Goal: Transaction & Acquisition: Subscribe to service/newsletter

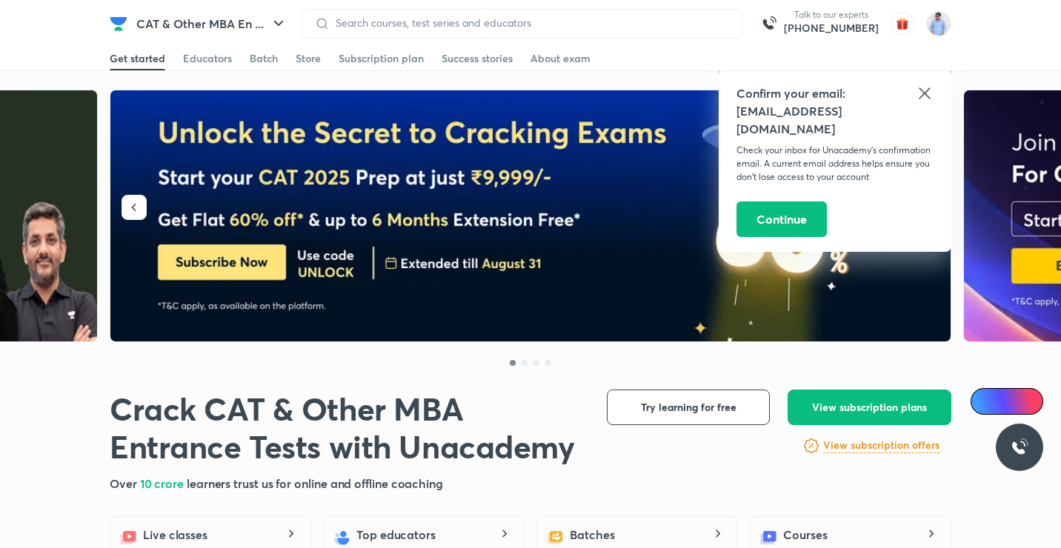
click at [919, 102] on h5 "[EMAIL_ADDRESS][DOMAIN_NAME]" at bounding box center [834, 120] width 197 height 36
click at [926, 96] on icon at bounding box center [924, 92] width 11 height 11
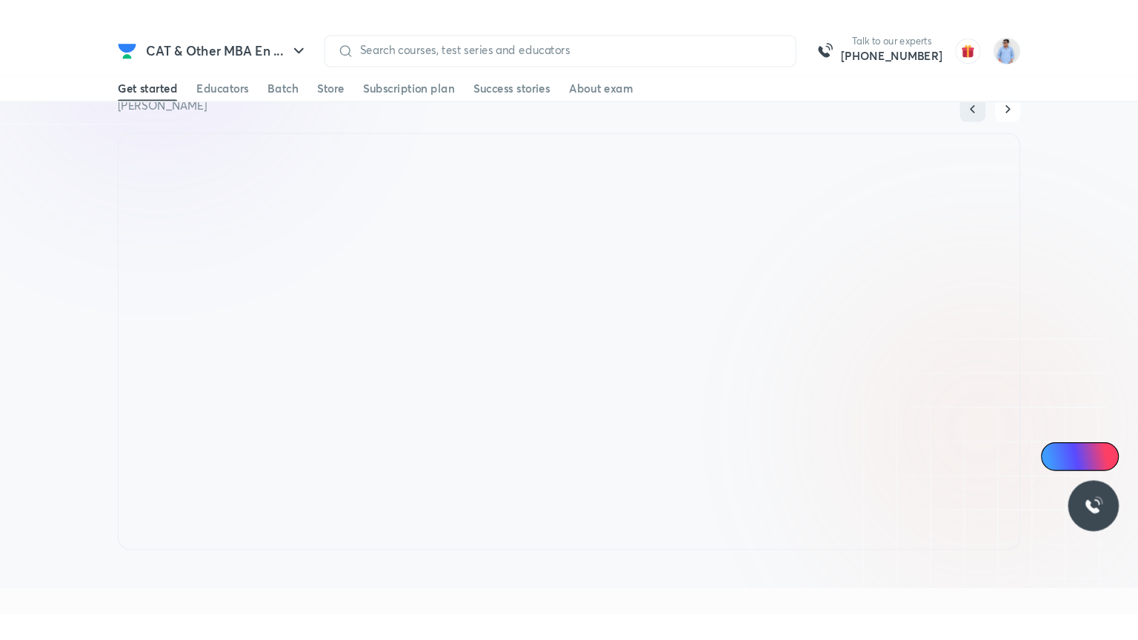
scroll to position [1082, 0]
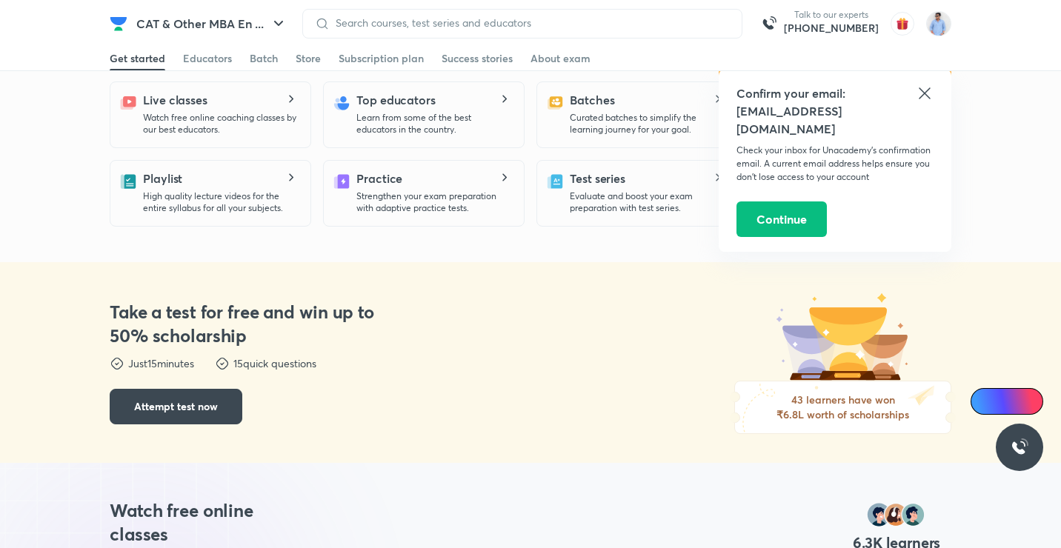
scroll to position [445, 0]
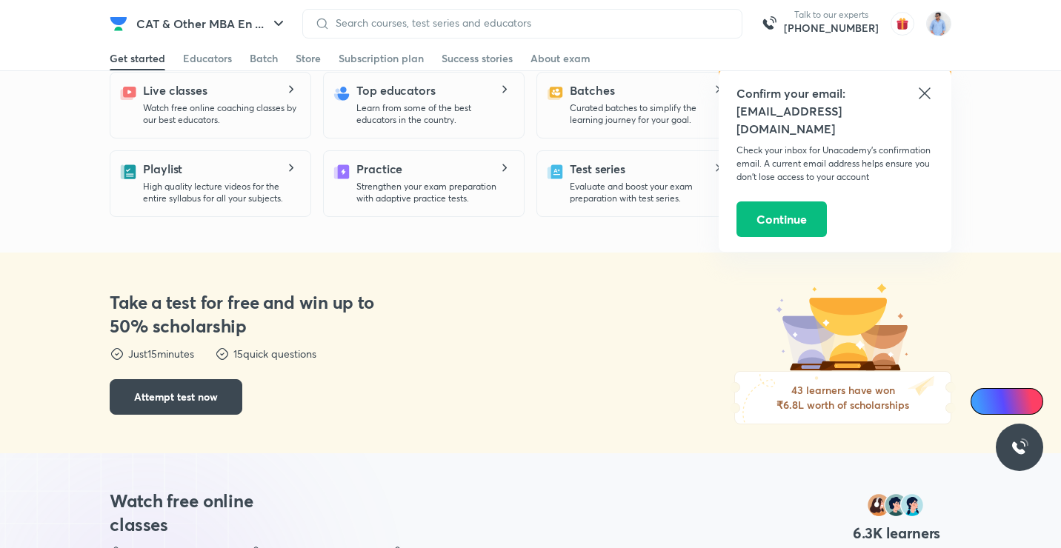
click at [911, 90] on h5 "Confirm your email:" at bounding box center [834, 93] width 197 height 18
click at [922, 96] on icon at bounding box center [925, 93] width 18 height 18
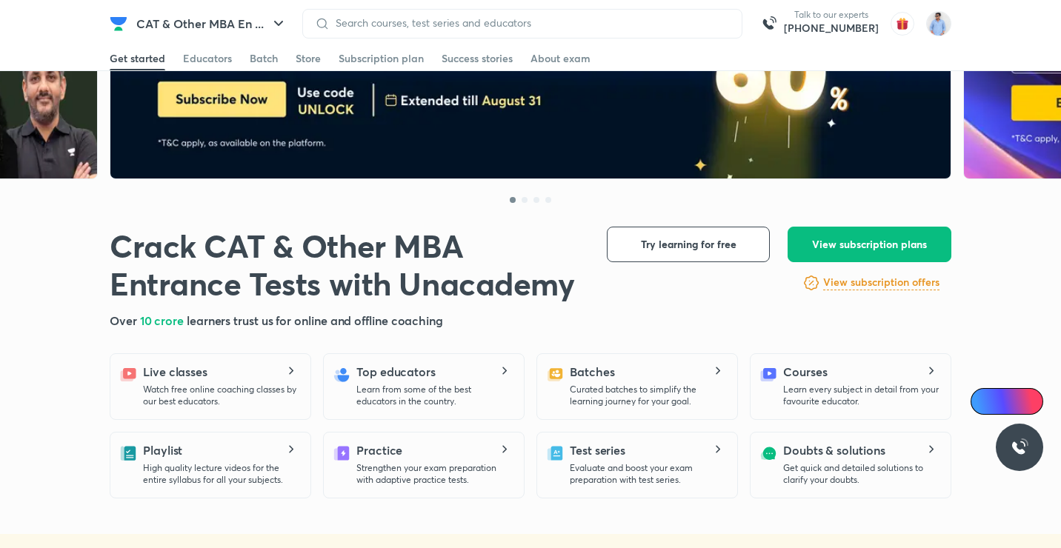
scroll to position [148, 0]
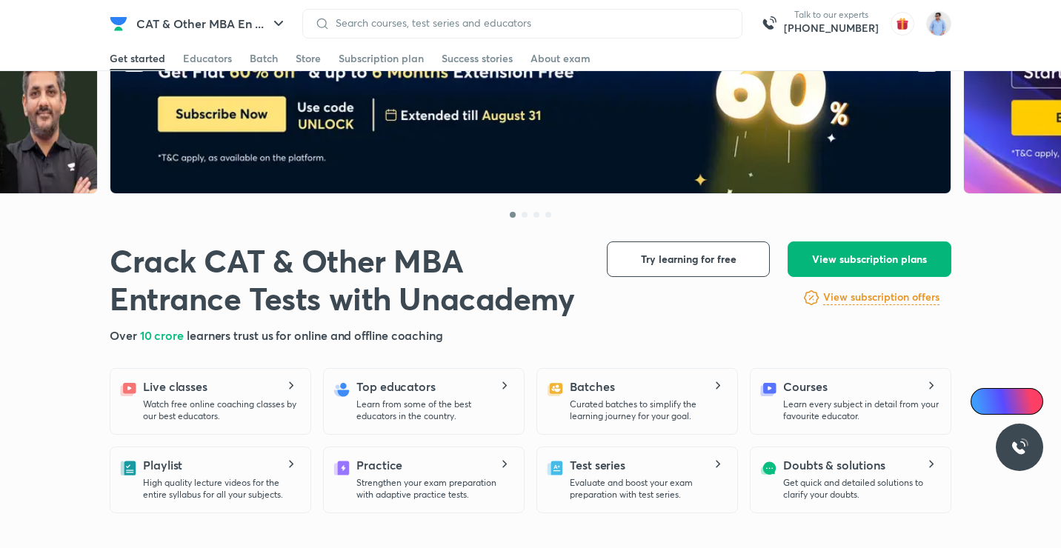
click at [855, 262] on span "View subscription plans" at bounding box center [869, 259] width 115 height 15
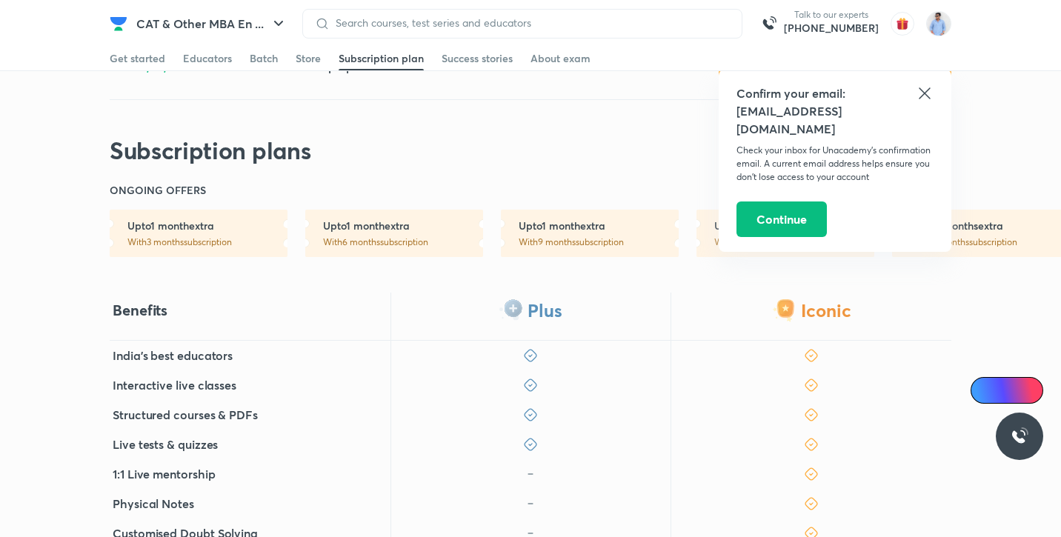
scroll to position [222, 0]
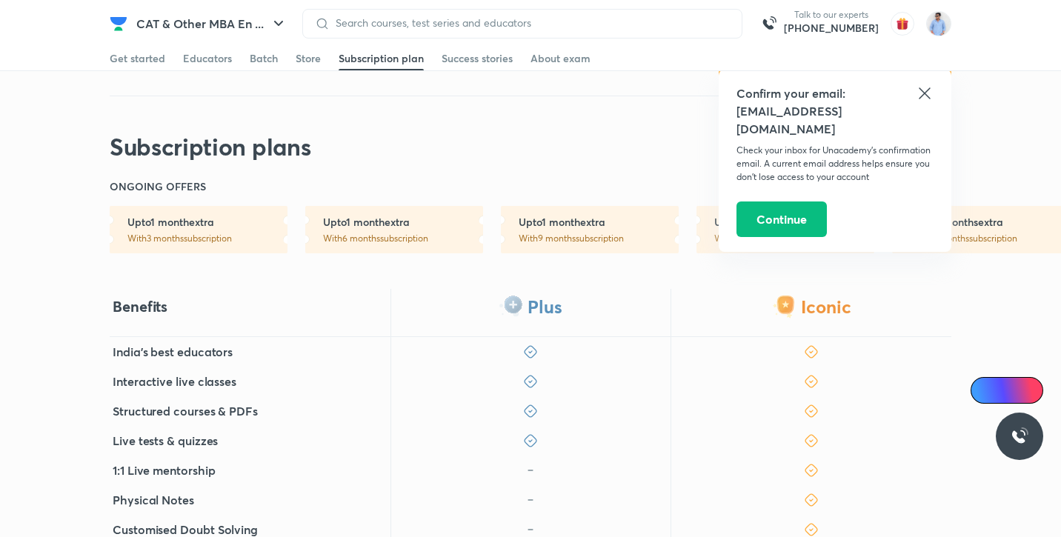
click at [937, 96] on div "Confirm your email: [EMAIL_ADDRESS][DOMAIN_NAME] Check your inbox for Unacademy…" at bounding box center [835, 161] width 233 height 182
click at [931, 96] on div "Confirm your email: [EMAIL_ADDRESS][DOMAIN_NAME] Check your inbox for Unacademy…" at bounding box center [835, 161] width 233 height 182
drag, startPoint x: 931, startPoint y: 96, endPoint x: 922, endPoint y: 90, distance: 10.1
click at [922, 90] on icon at bounding box center [925, 93] width 18 height 18
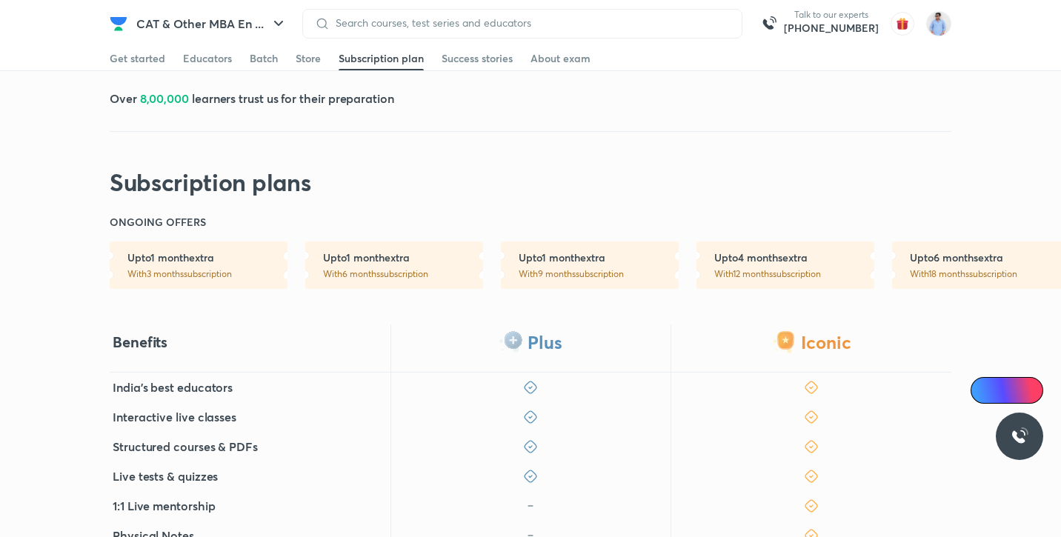
scroll to position [74, 0]
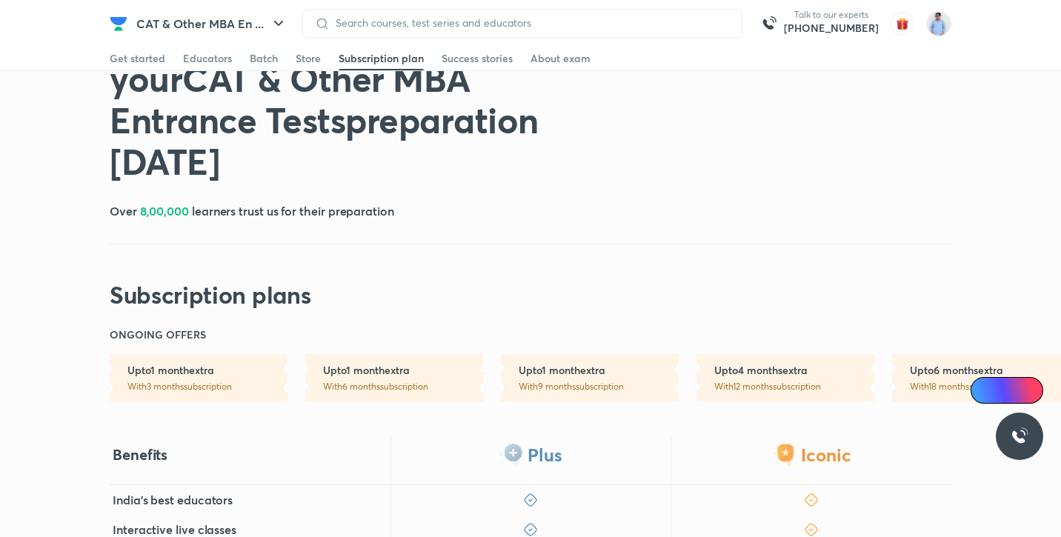
click at [751, 381] on p "With 12 months subscription" at bounding box center [794, 387] width 160 height 12
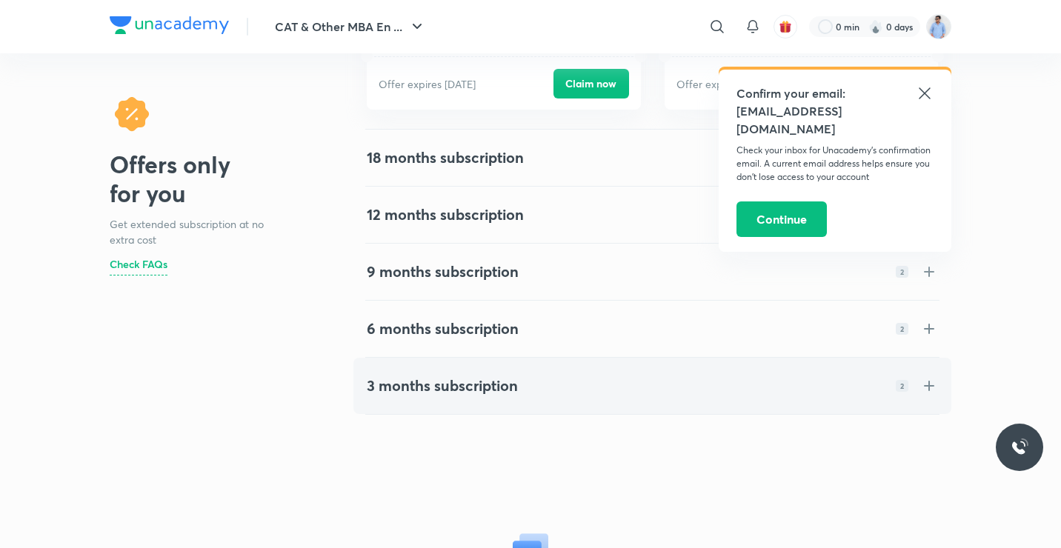
scroll to position [296, 0]
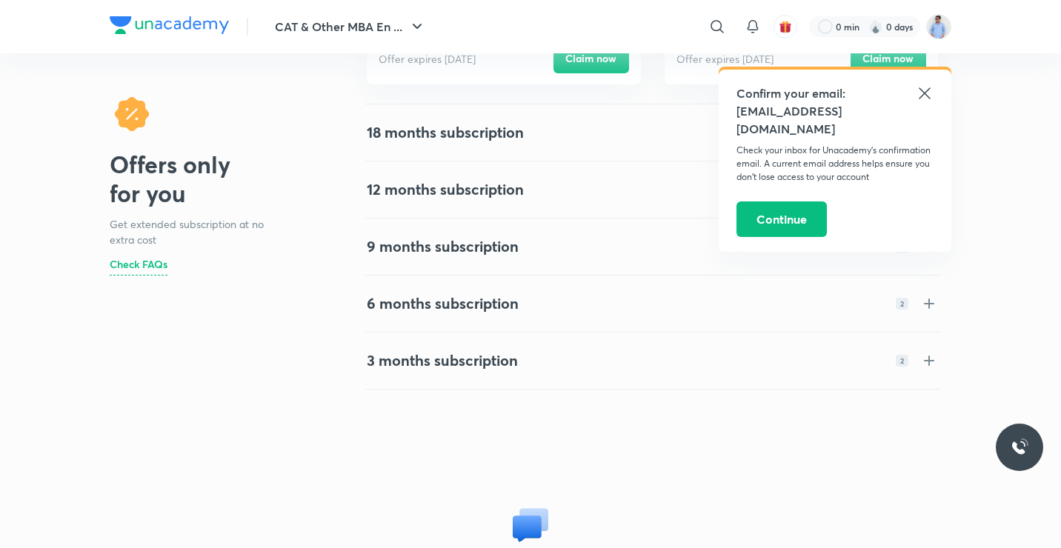
click at [928, 93] on icon at bounding box center [925, 93] width 18 height 18
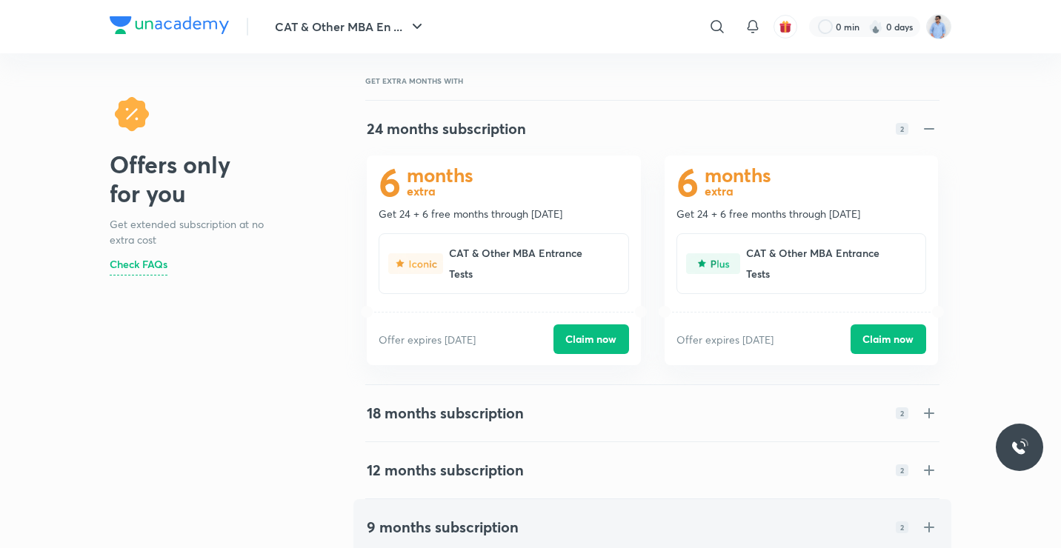
scroll to position [0, 0]
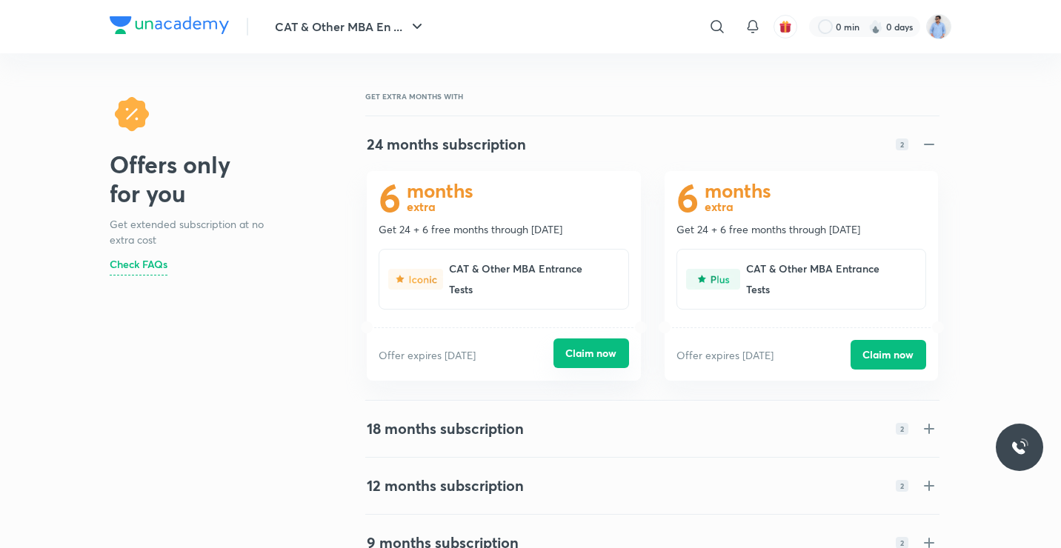
click at [616, 353] on button "Claim now" at bounding box center [591, 354] width 76 height 30
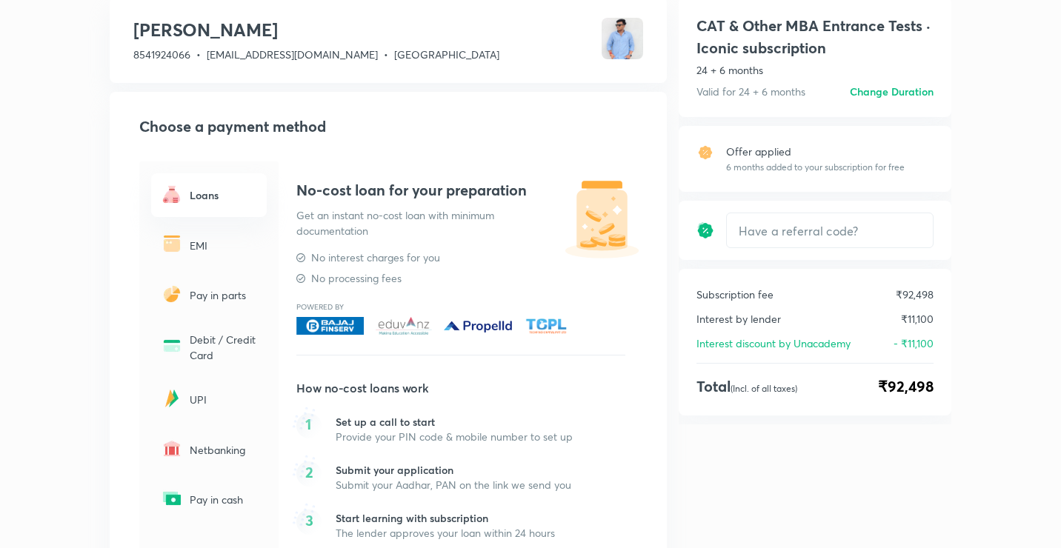
scroll to position [17, 0]
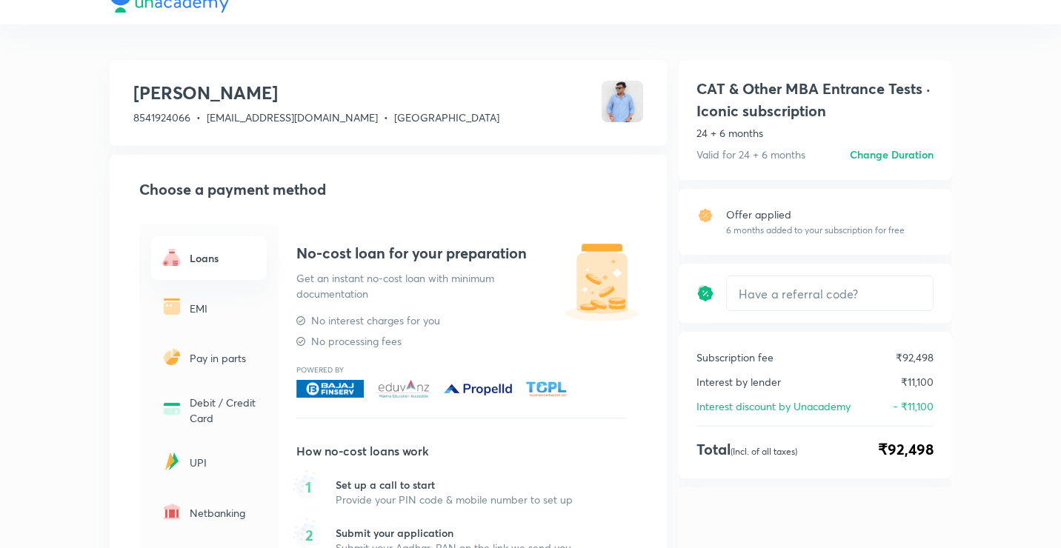
click at [887, 153] on h6 "Change Duration" at bounding box center [892, 155] width 84 height 16
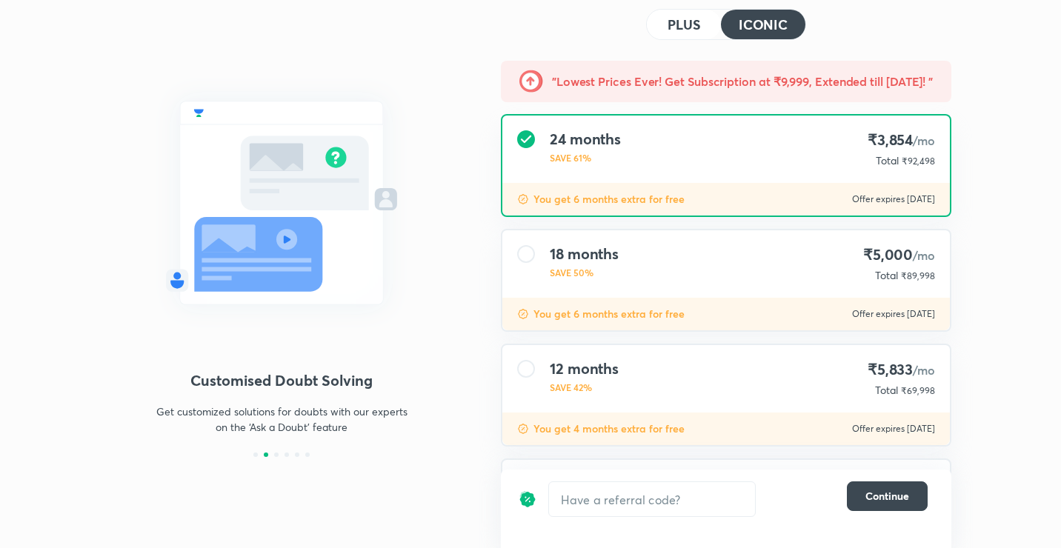
scroll to position [148, 0]
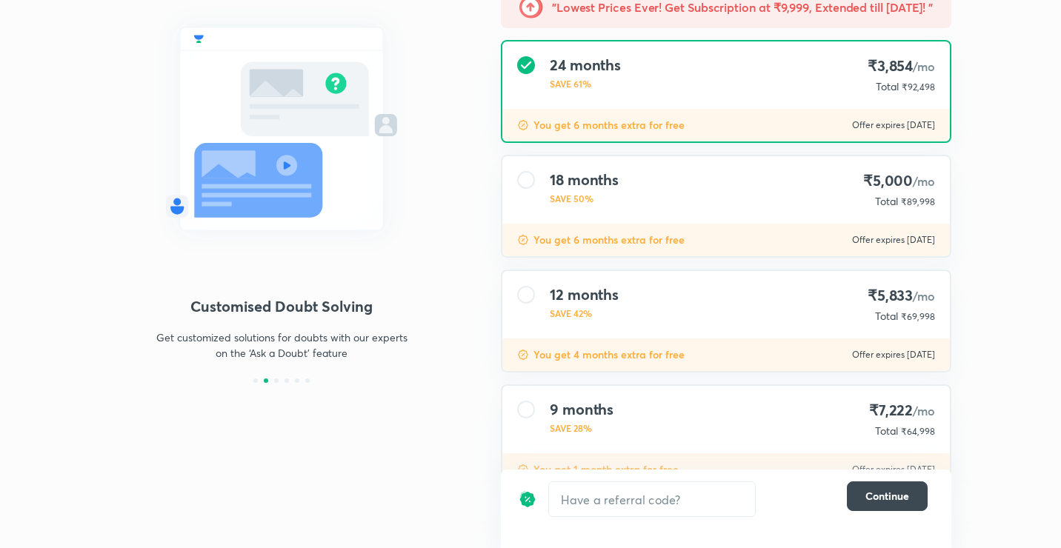
click at [599, 298] on h4 "12 months" at bounding box center [584, 295] width 69 height 18
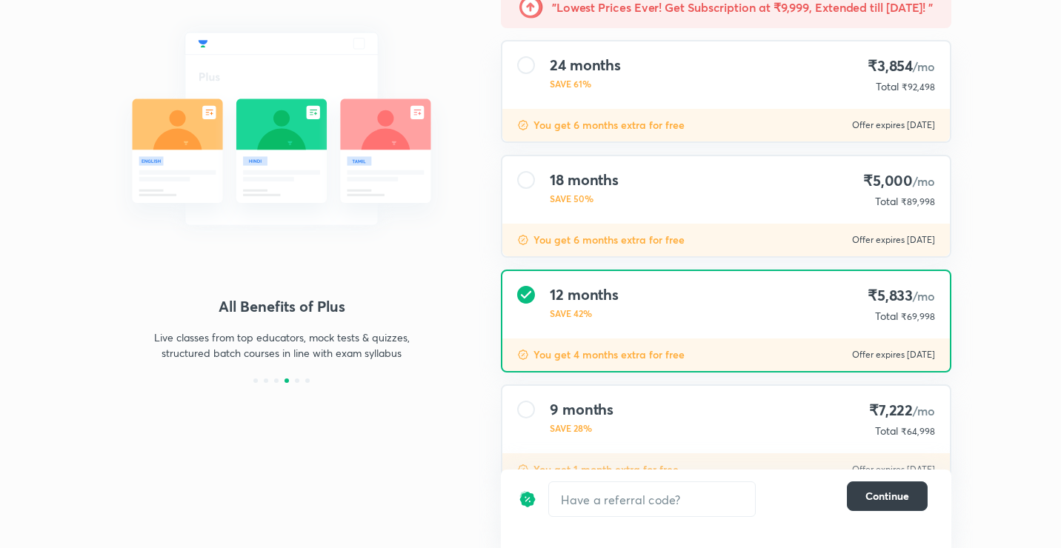
scroll to position [186, 0]
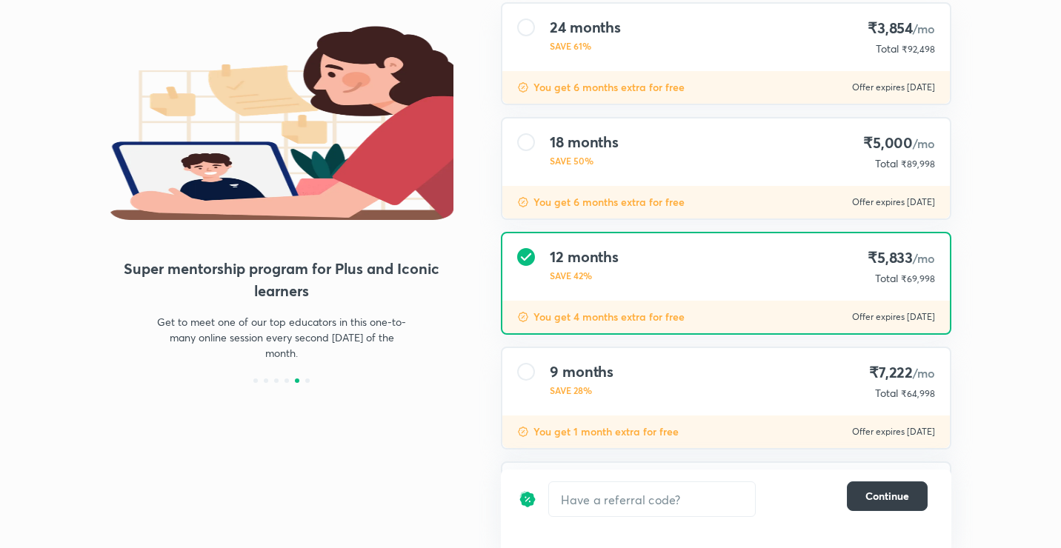
click at [893, 496] on span "Continue" at bounding box center [887, 496] width 44 height 15
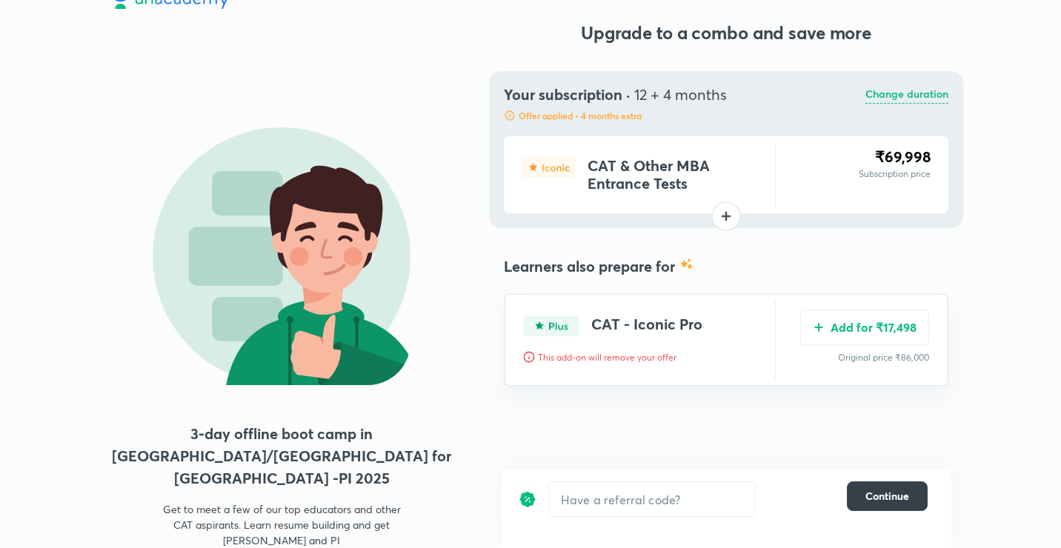
scroll to position [0, 0]
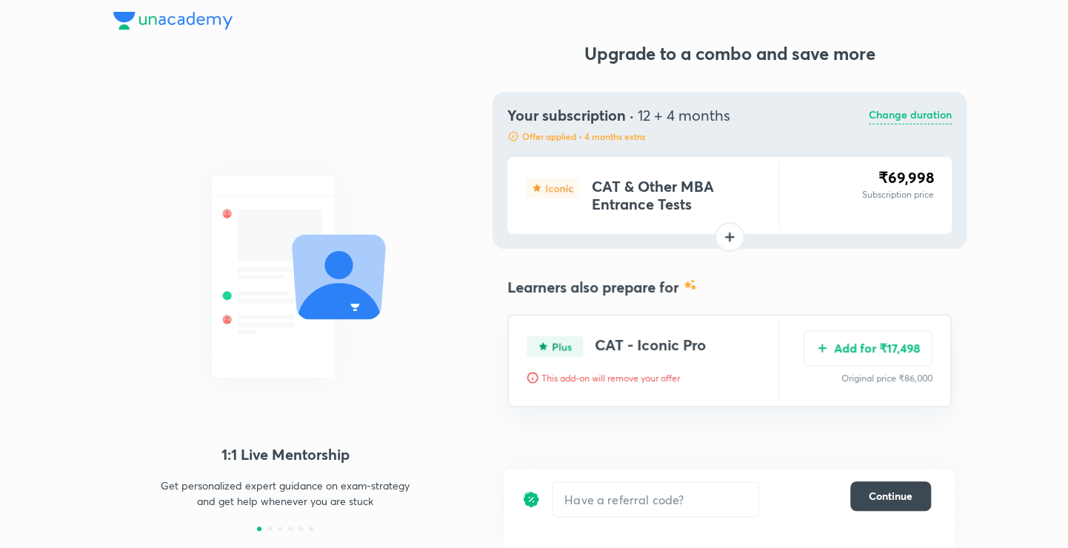
click at [885, 113] on p "Change duration" at bounding box center [910, 116] width 83 height 18
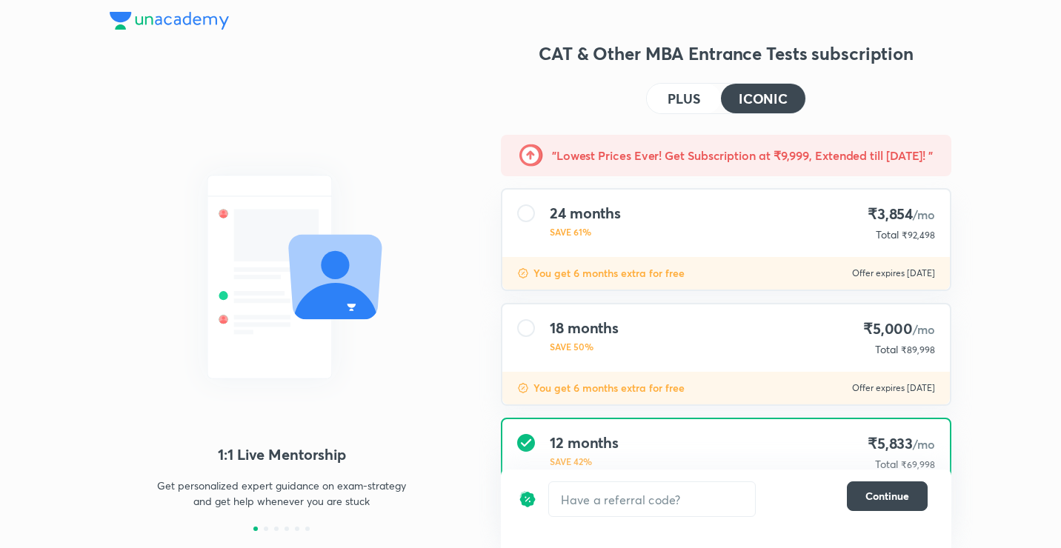
click at [680, 95] on h4 "PLUS" at bounding box center [684, 98] width 33 height 13
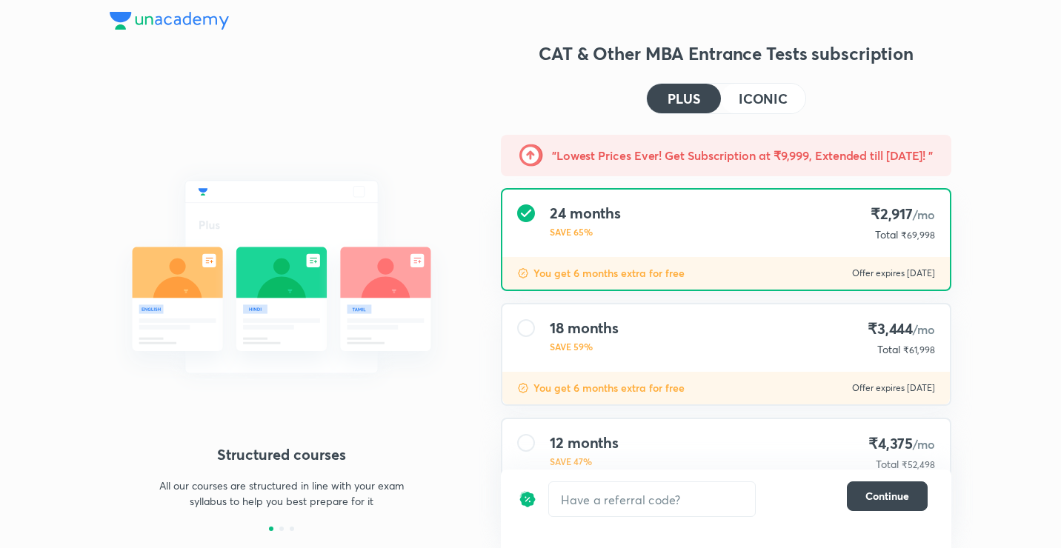
click at [753, 102] on h4 "ICONIC" at bounding box center [763, 98] width 49 height 13
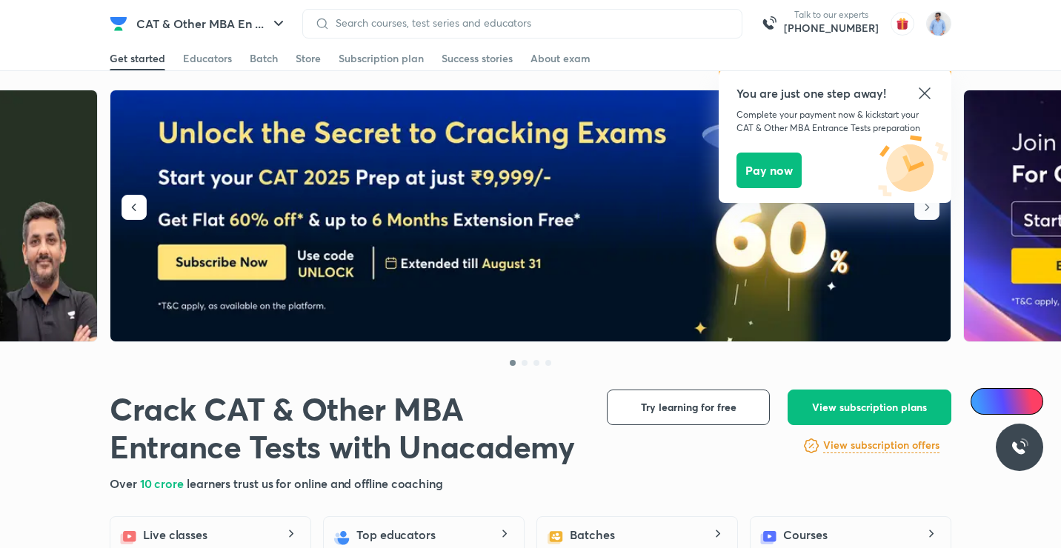
click at [916, 95] on icon at bounding box center [925, 93] width 18 height 18
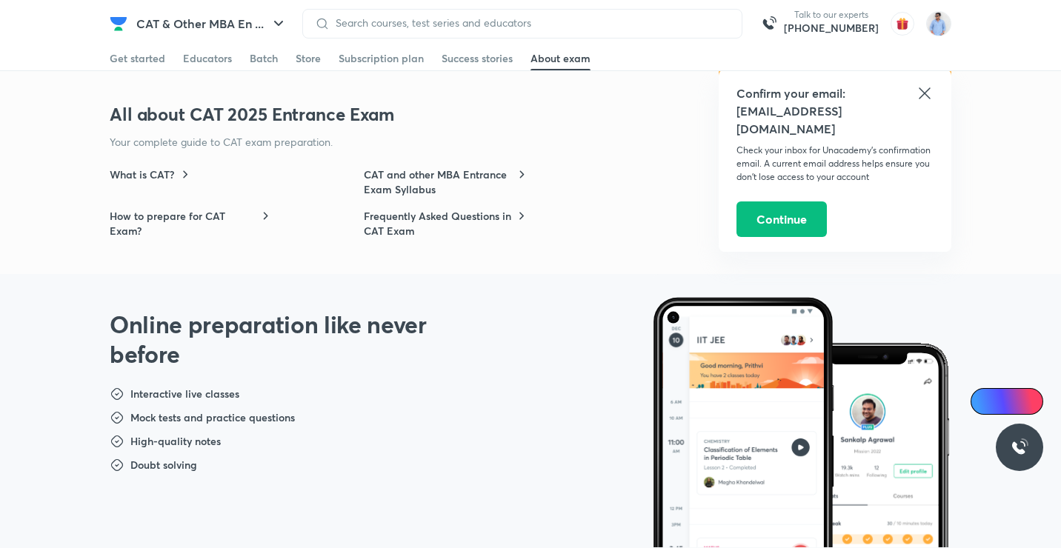
scroll to position [4223, 0]
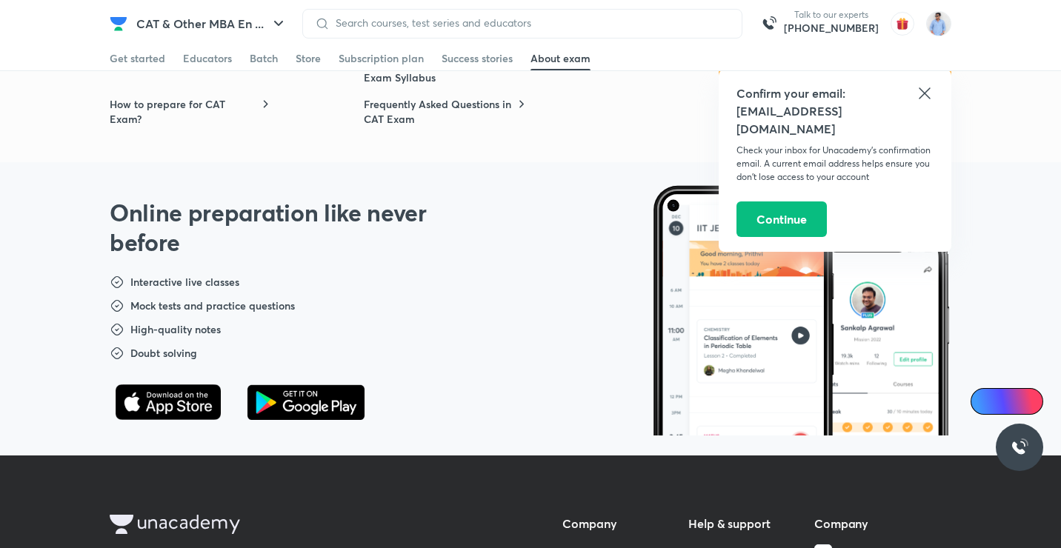
click at [881, 36] on div "Talk to our experts +91-8585858585" at bounding box center [816, 24] width 136 height 30
